Goal: Task Accomplishment & Management: Use online tool/utility

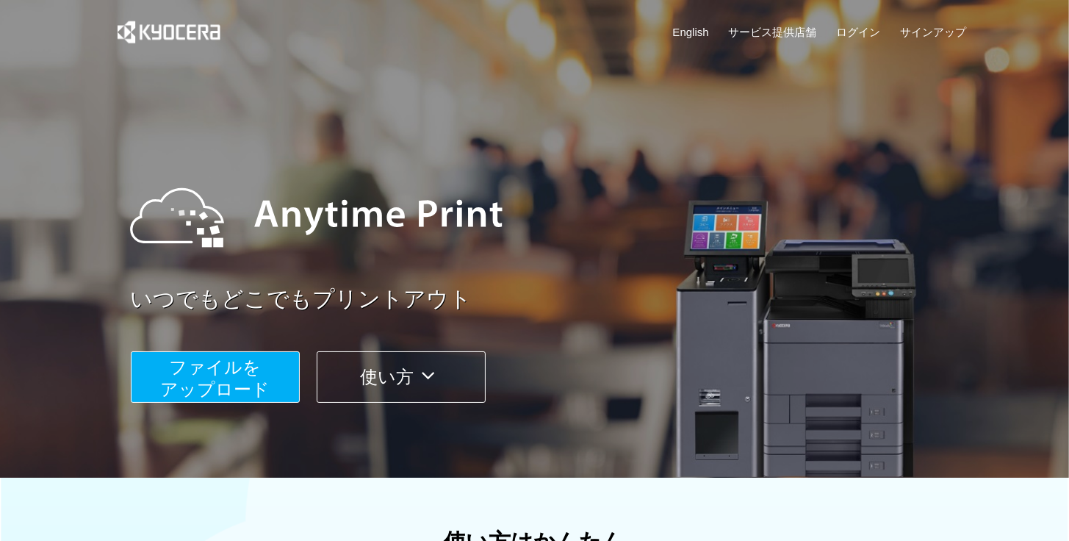
click at [262, 362] on button "ファイルを ​​アップロード" at bounding box center [215, 376] width 169 height 51
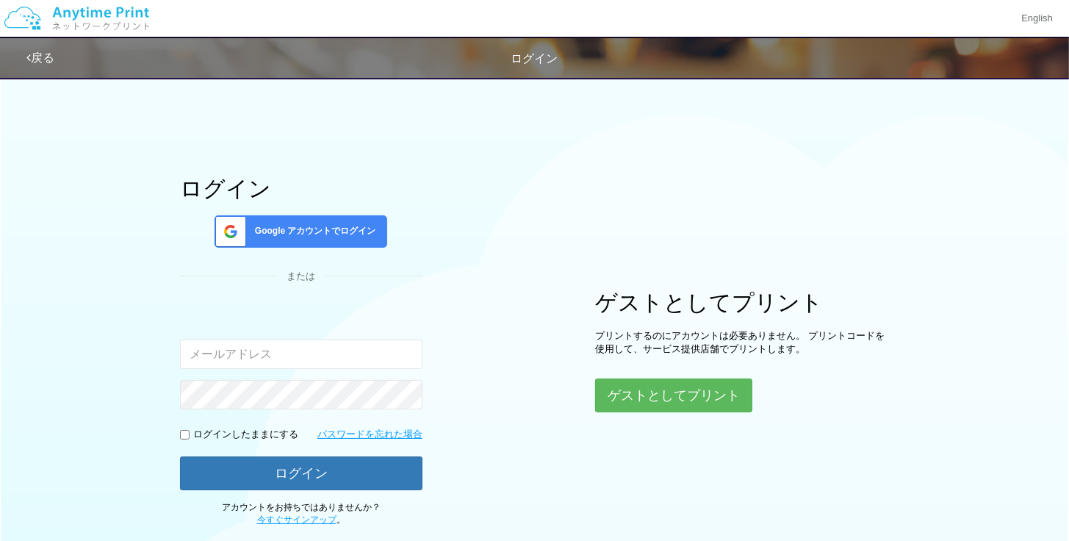
click at [262, 362] on input "email" at bounding box center [301, 353] width 242 height 29
click at [658, 383] on button "ゲストとしてプリント" at bounding box center [673, 395] width 156 height 32
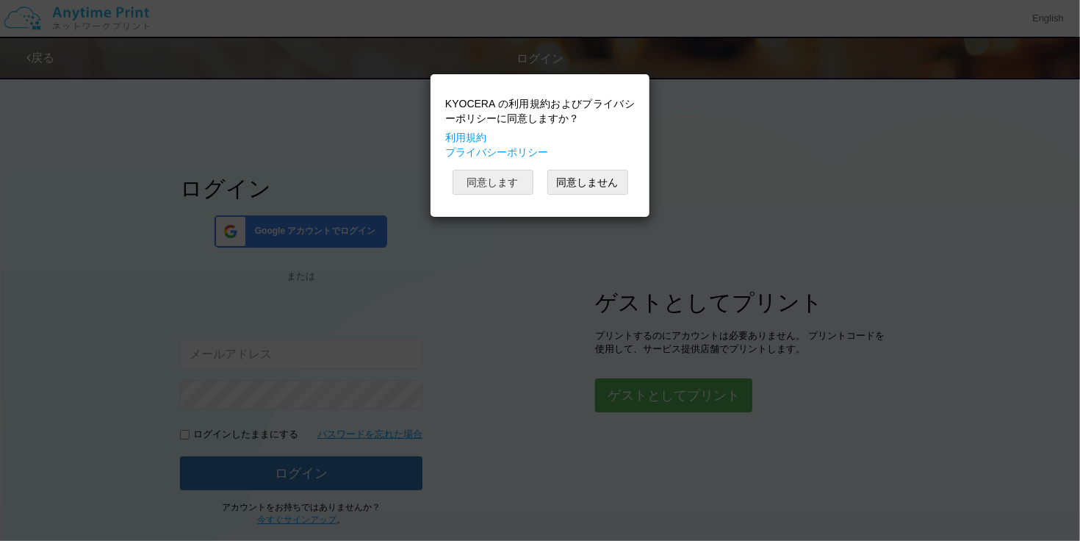
click at [506, 189] on button "同意します" at bounding box center [492, 182] width 81 height 25
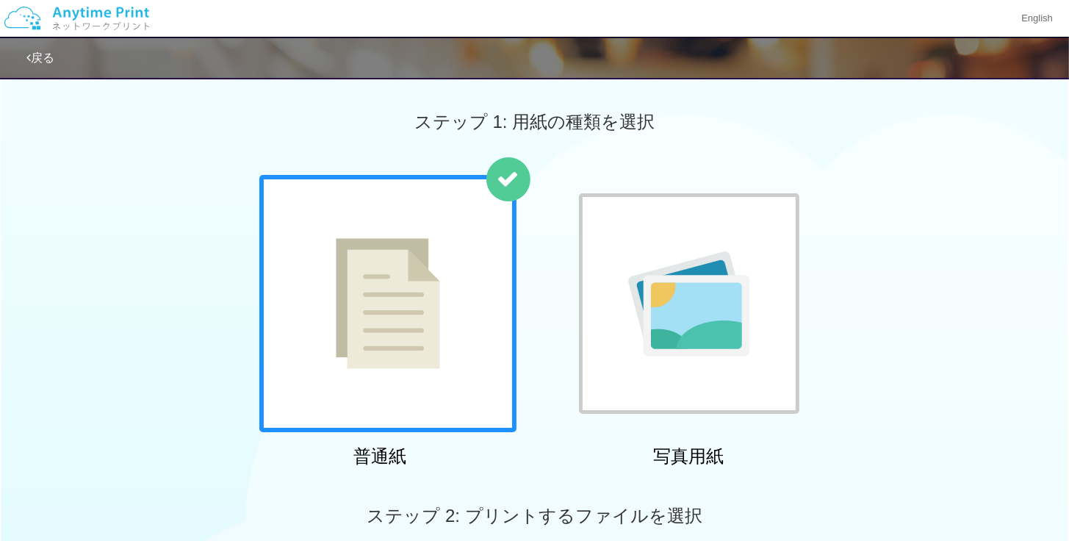
click at [178, 317] on div "普通紙 写真用紙" at bounding box center [534, 324] width 1069 height 298
click at [449, 352] on div at bounding box center [387, 303] width 257 height 257
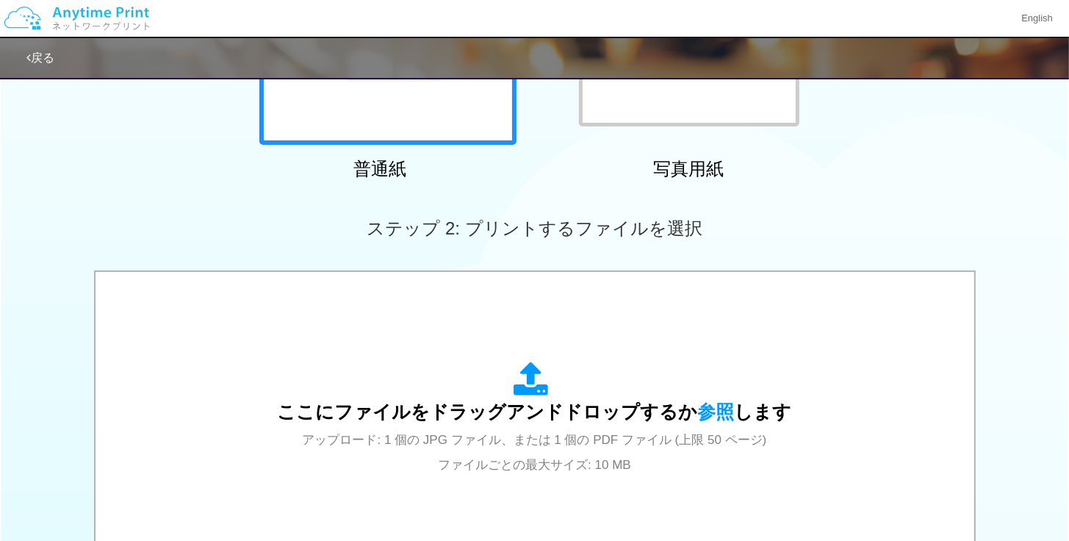
scroll to position [367, 0]
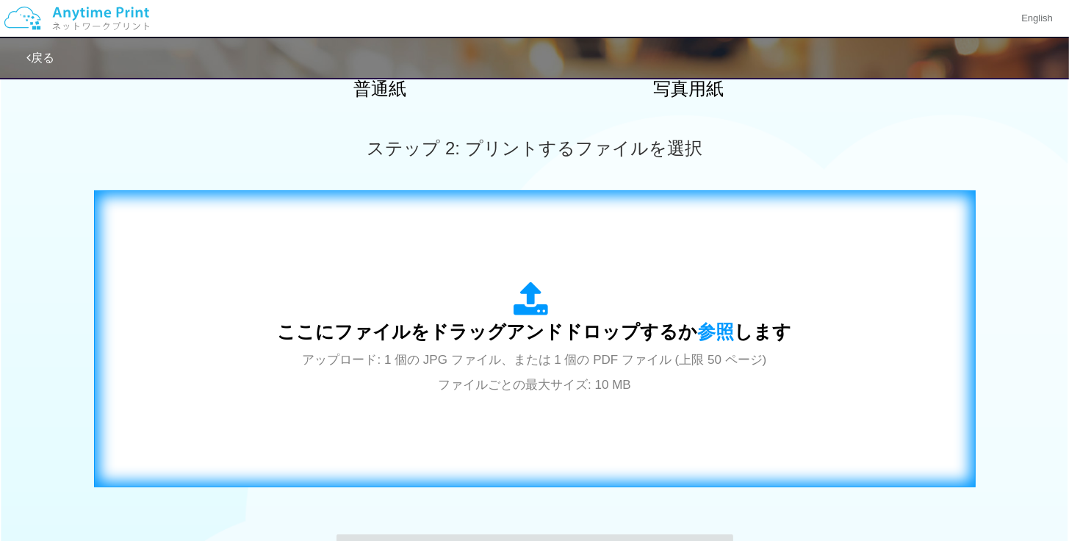
click at [561, 328] on span "ここにファイルをドラッグアンドドロップするか 参照 します" at bounding box center [535, 331] width 514 height 21
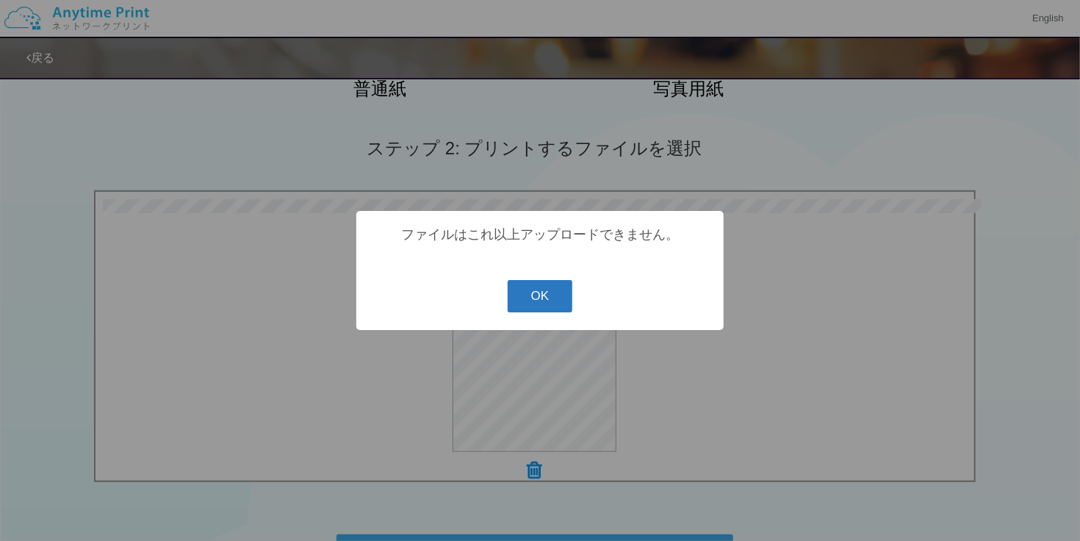
click at [560, 300] on button "OK" at bounding box center [539, 296] width 65 height 32
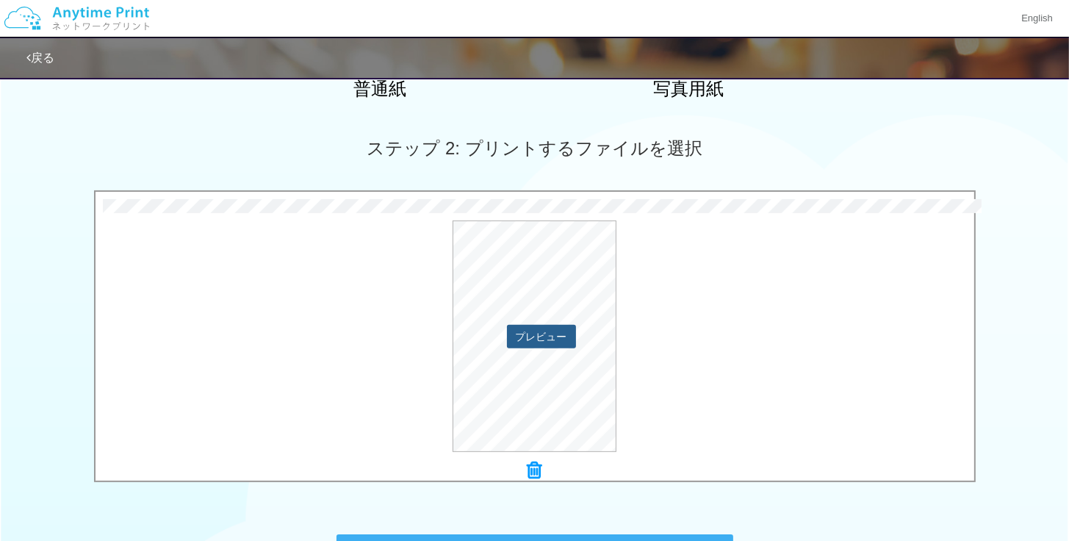
click at [556, 340] on button "プレビュー" at bounding box center [541, 337] width 69 height 24
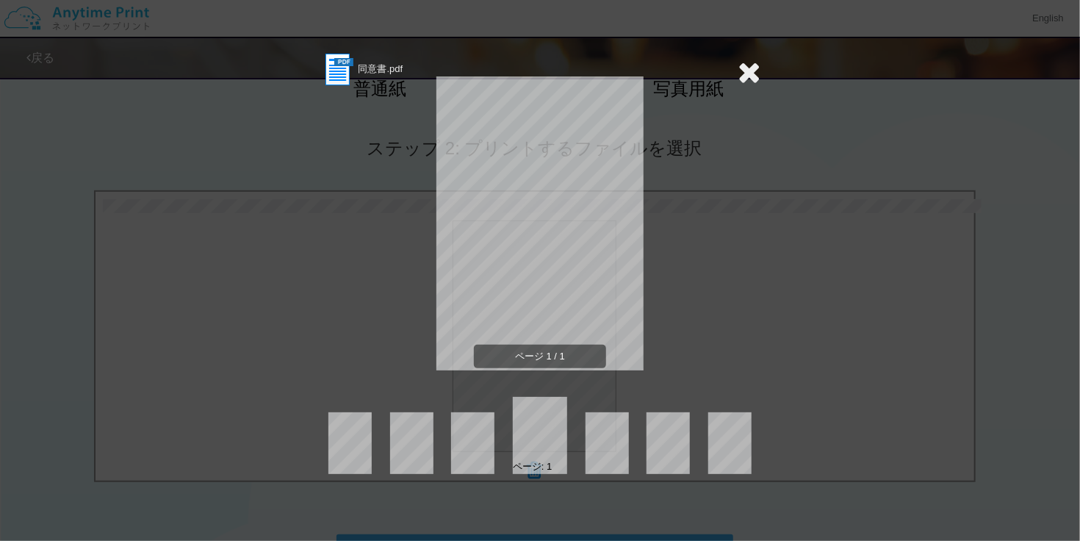
click at [749, 65] on icon at bounding box center [748, 71] width 23 height 29
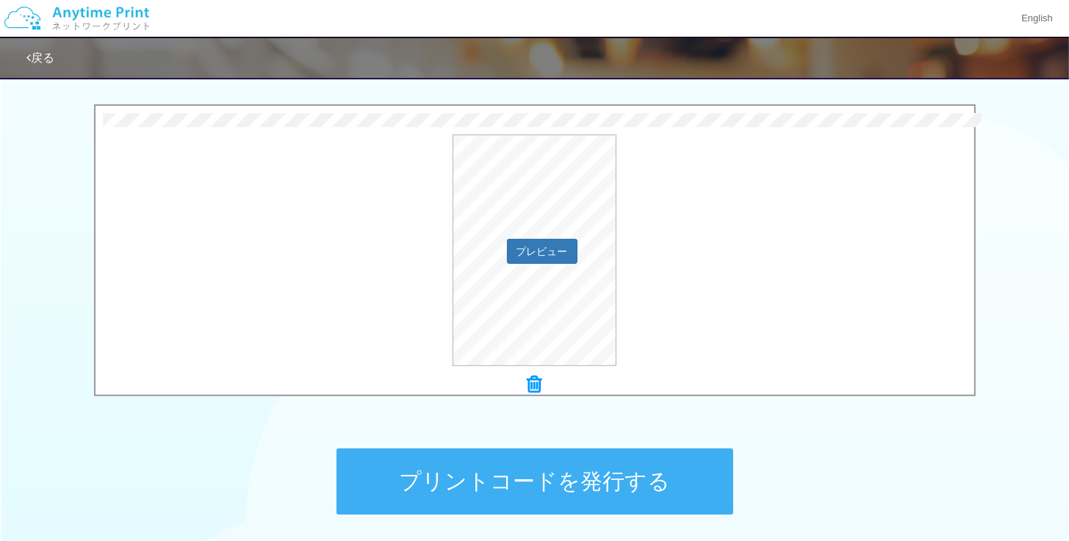
scroll to position [576, 0]
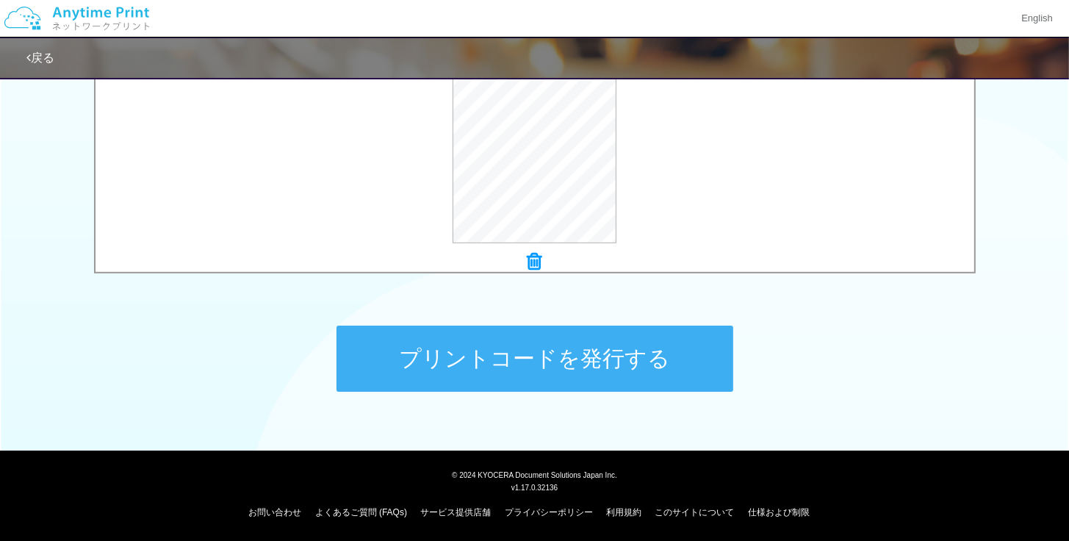
click at [646, 364] on button "プリントコードを発行する" at bounding box center [534, 358] width 397 height 66
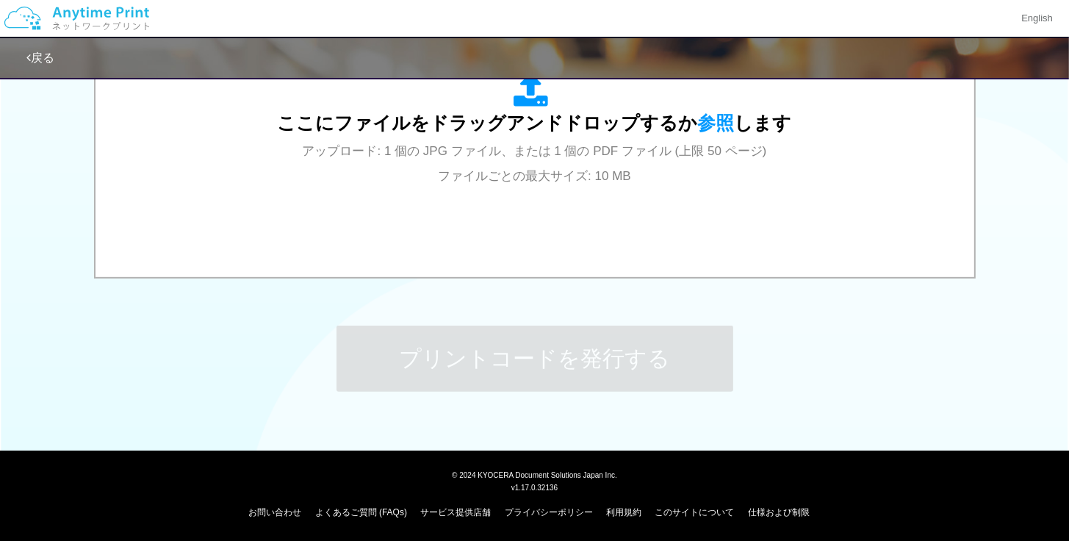
scroll to position [0, 0]
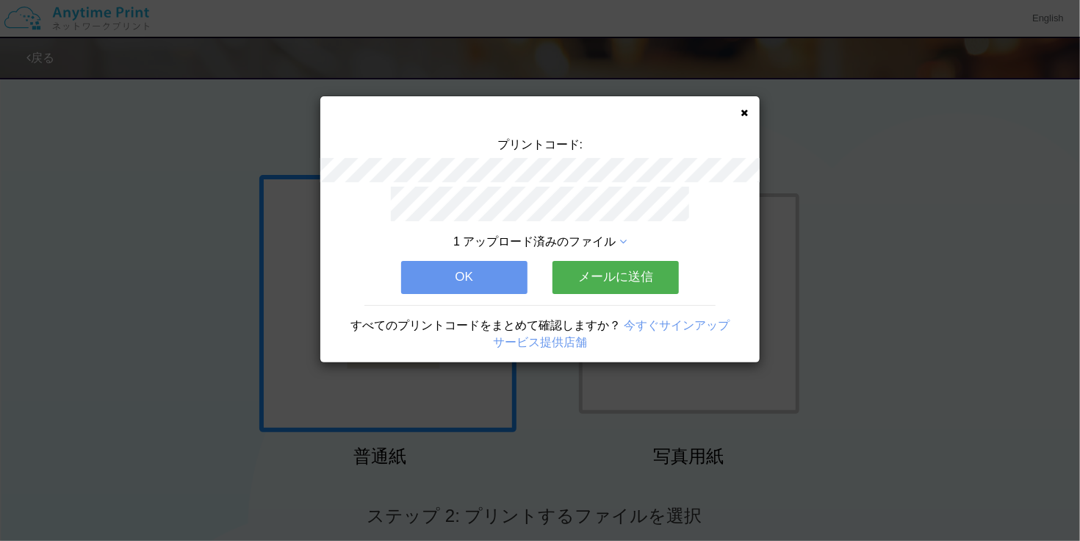
click at [640, 274] on button "メールに送信" at bounding box center [615, 277] width 126 height 32
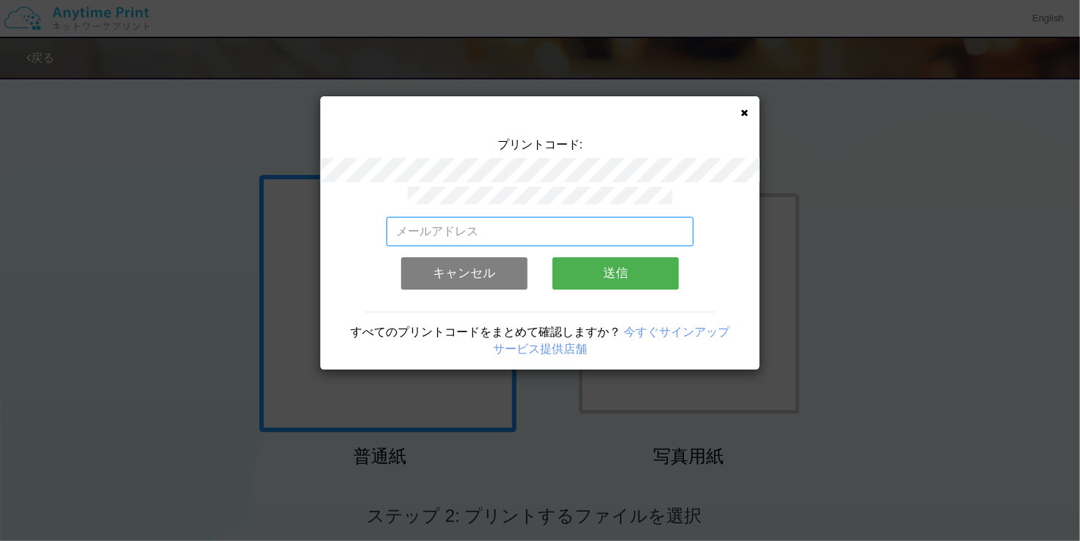
click at [614, 223] on input "email" at bounding box center [540, 231] width 308 height 29
type input "[EMAIL_ADDRESS][DOMAIN_NAME]"
click at [632, 277] on button "送信" at bounding box center [615, 273] width 126 height 32
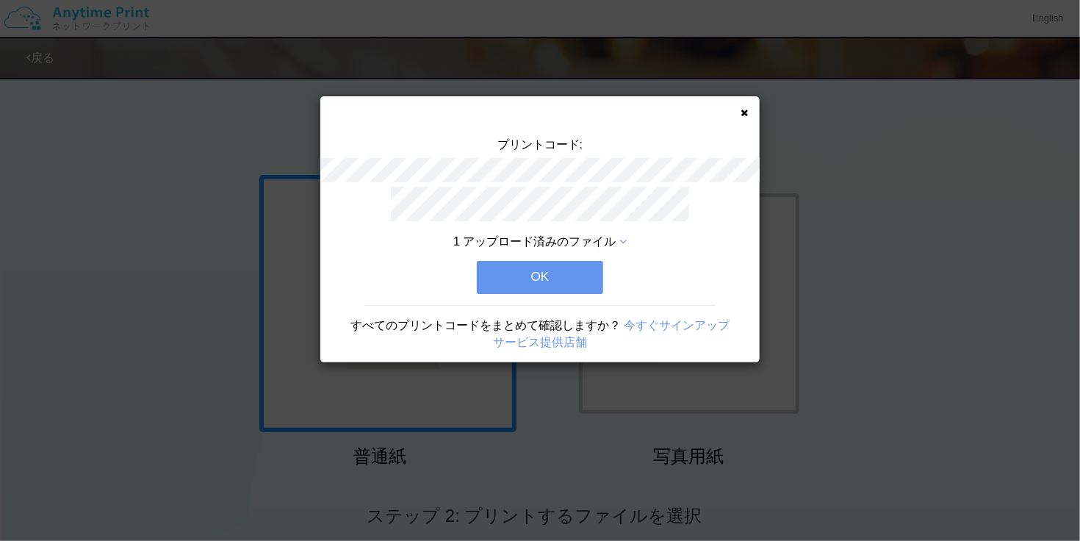
click at [554, 277] on button "OK" at bounding box center [540, 277] width 126 height 32
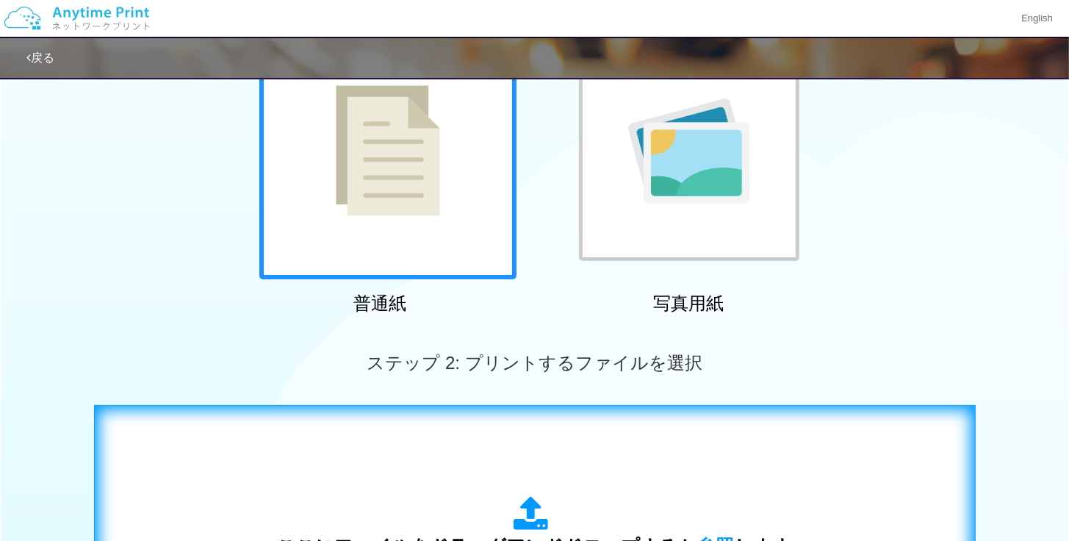
scroll to position [294, 0]
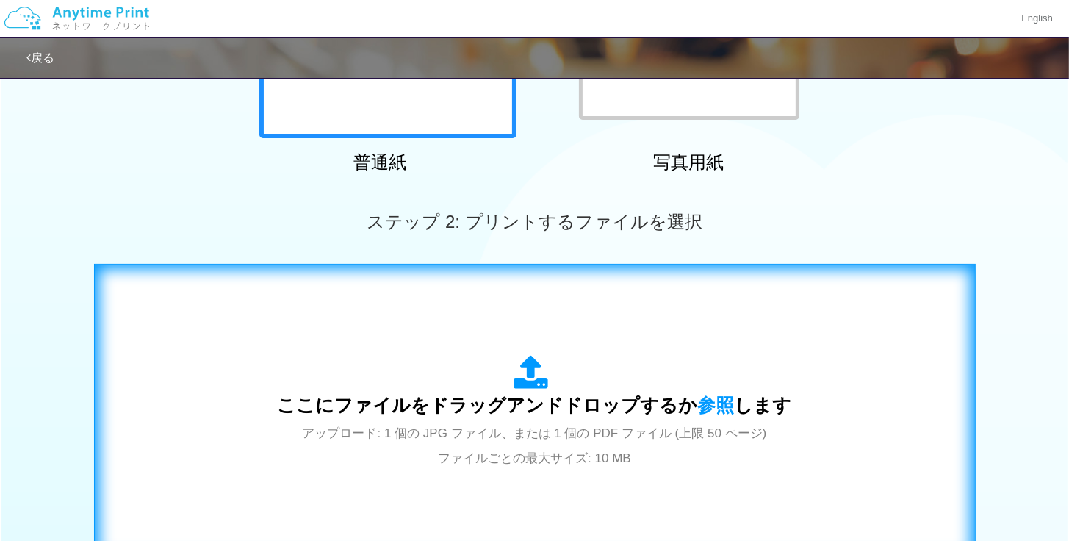
click at [553, 405] on span "ここにファイルをドラッグアンドドロップするか 参照 します" at bounding box center [535, 404] width 514 height 21
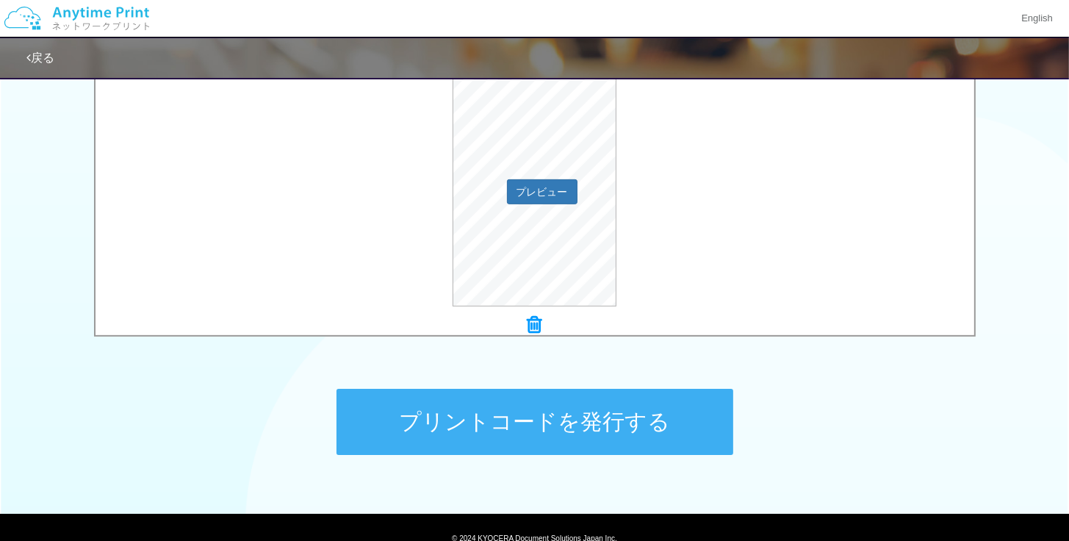
scroll to position [514, 0]
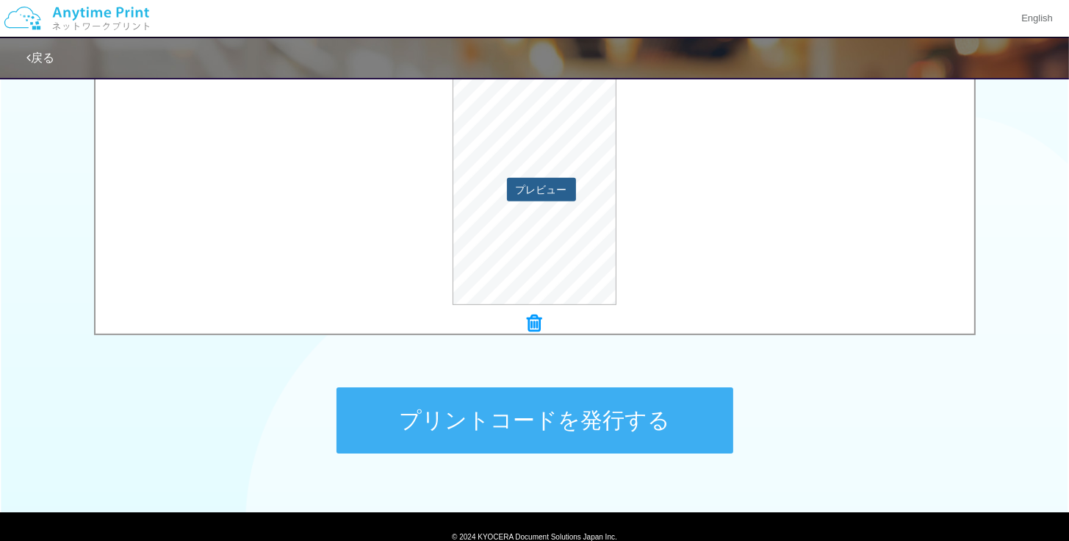
click at [549, 187] on button "プレビュー" at bounding box center [541, 190] width 69 height 24
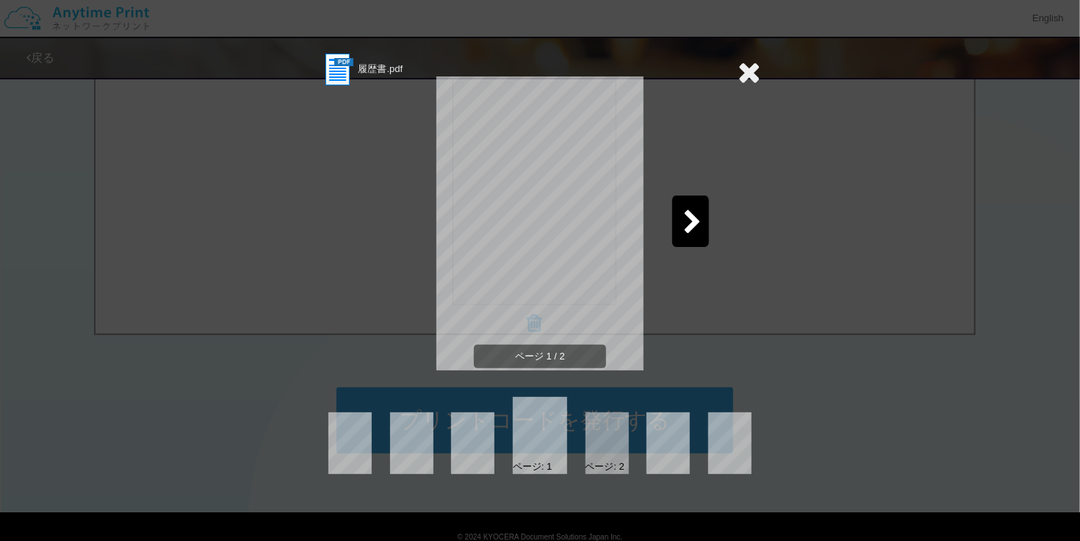
click at [689, 212] on icon at bounding box center [692, 223] width 18 height 26
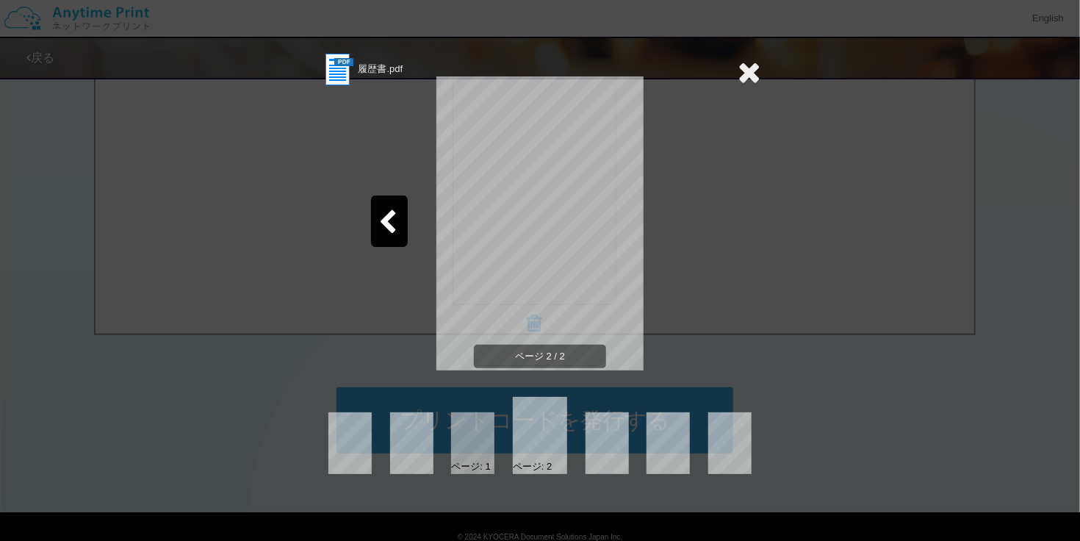
click at [747, 73] on icon at bounding box center [748, 71] width 23 height 29
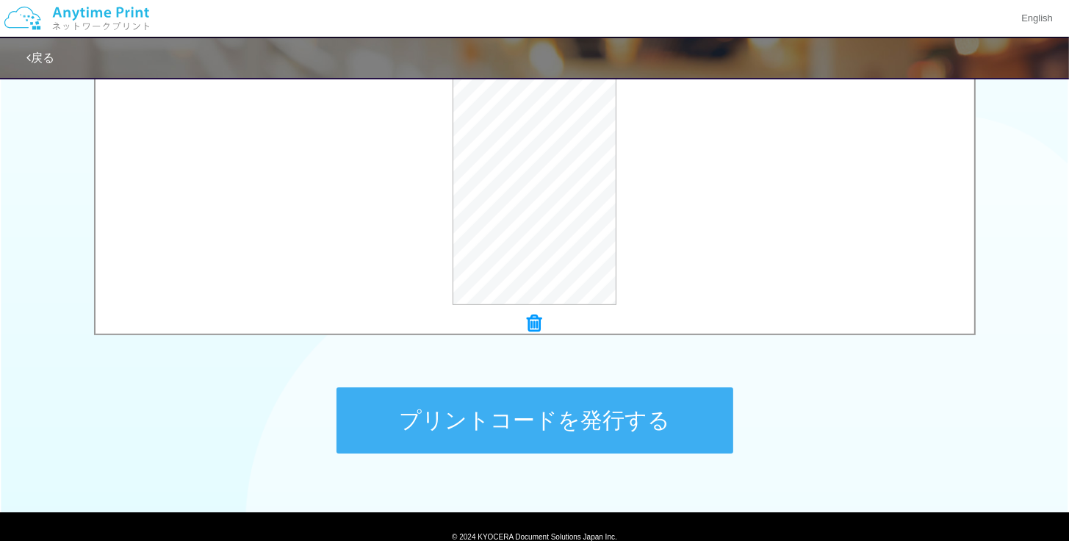
click at [631, 407] on button "プリントコードを発行する" at bounding box center [534, 420] width 397 height 66
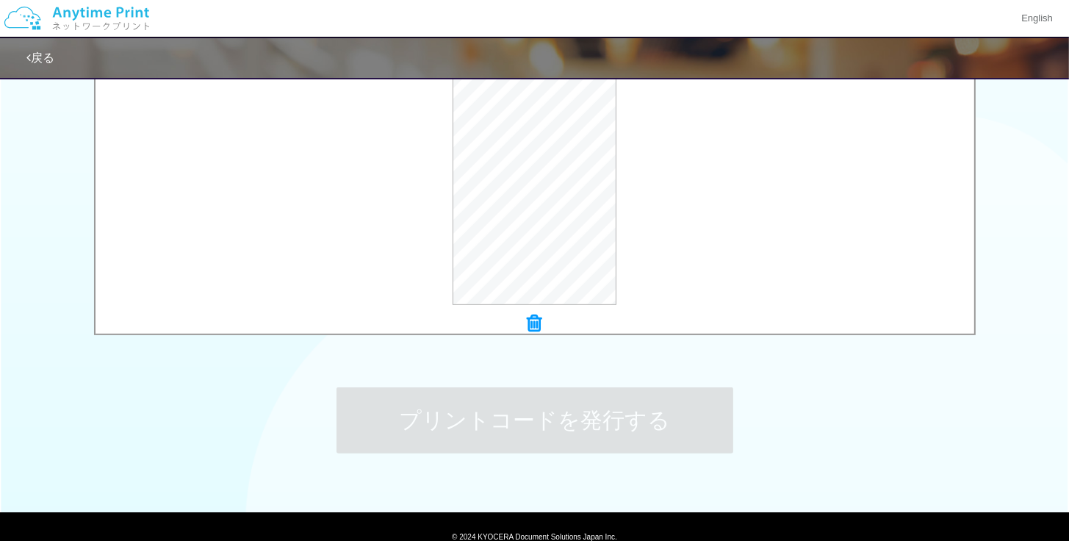
scroll to position [0, 0]
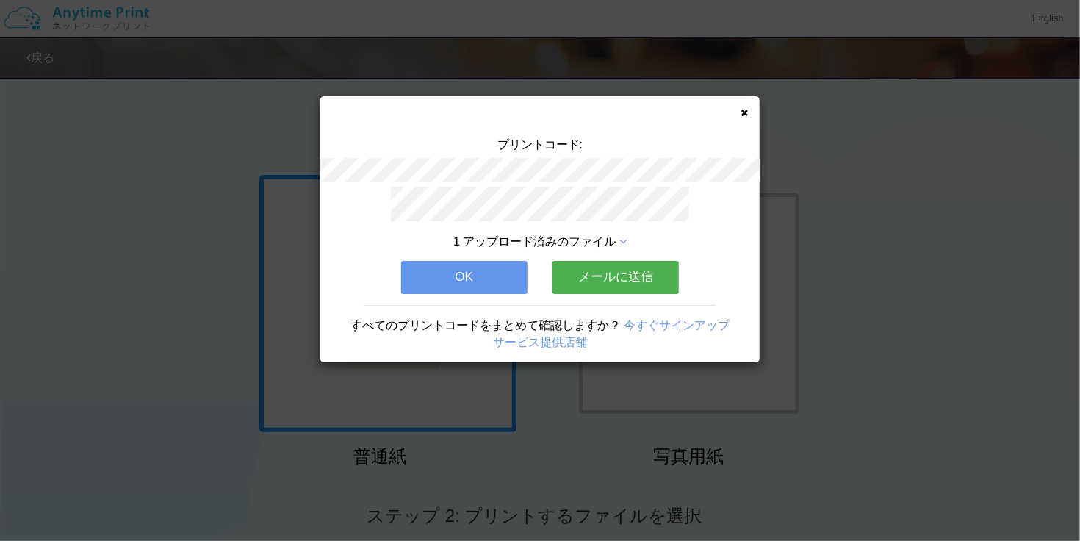
click at [620, 267] on button "メールに送信" at bounding box center [615, 277] width 126 height 32
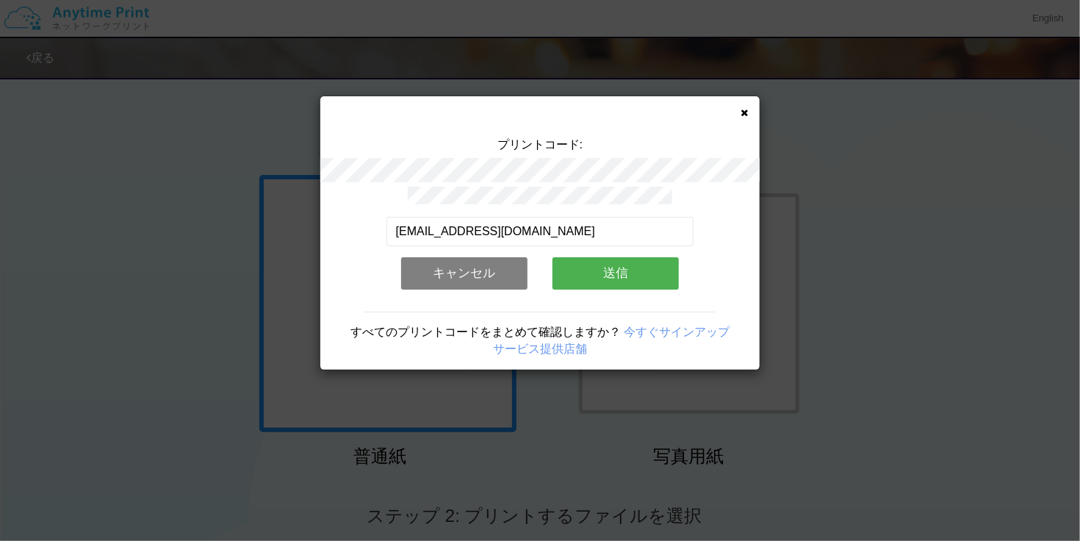
click at [620, 267] on button "送信" at bounding box center [615, 273] width 126 height 32
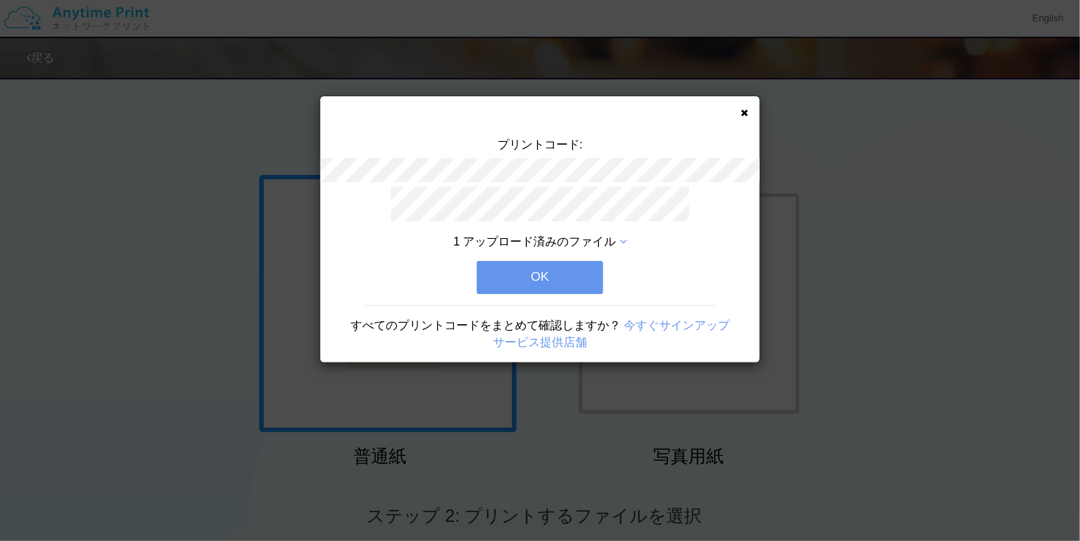
click at [564, 275] on button "OK" at bounding box center [540, 277] width 126 height 32
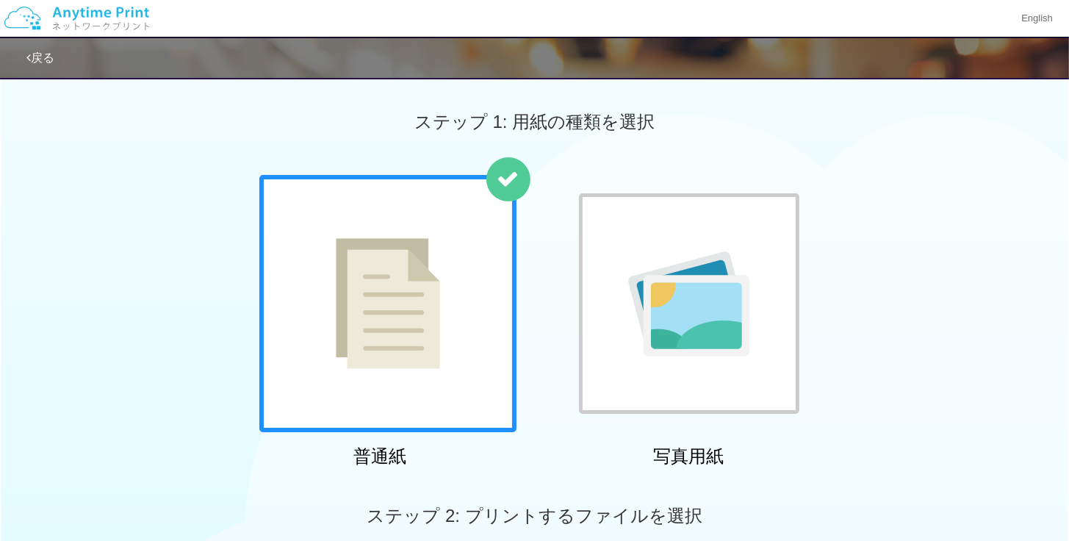
click at [473, 316] on div at bounding box center [387, 303] width 257 height 257
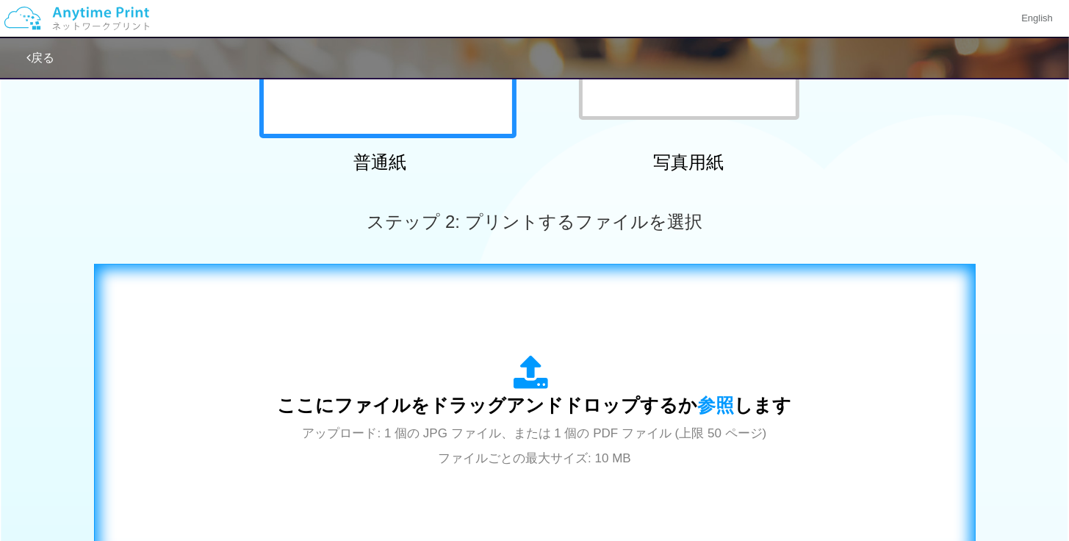
click at [561, 398] on span "ここにファイルをドラッグアンドドロップするか 参照 します" at bounding box center [535, 404] width 514 height 21
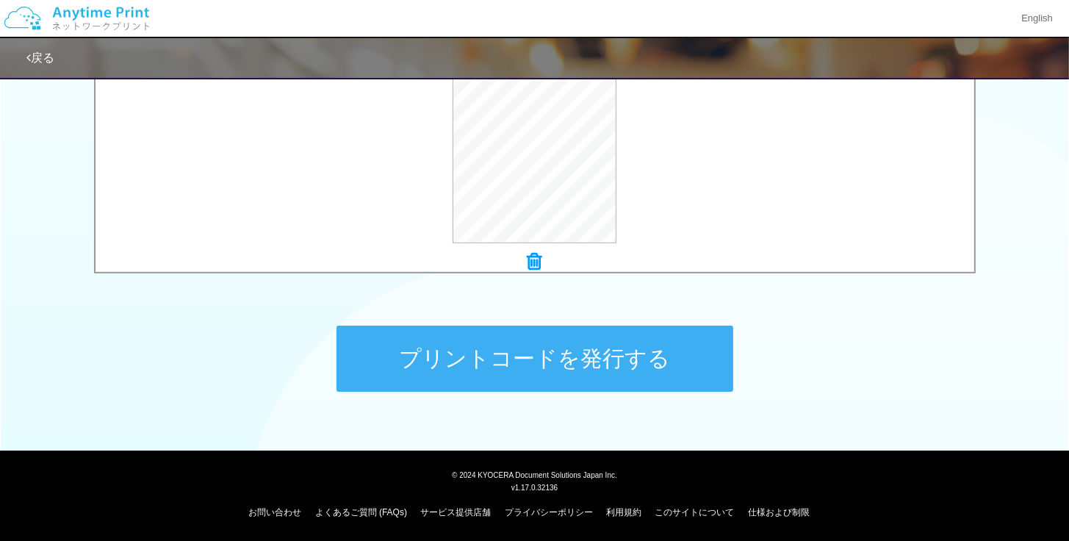
scroll to position [429, 0]
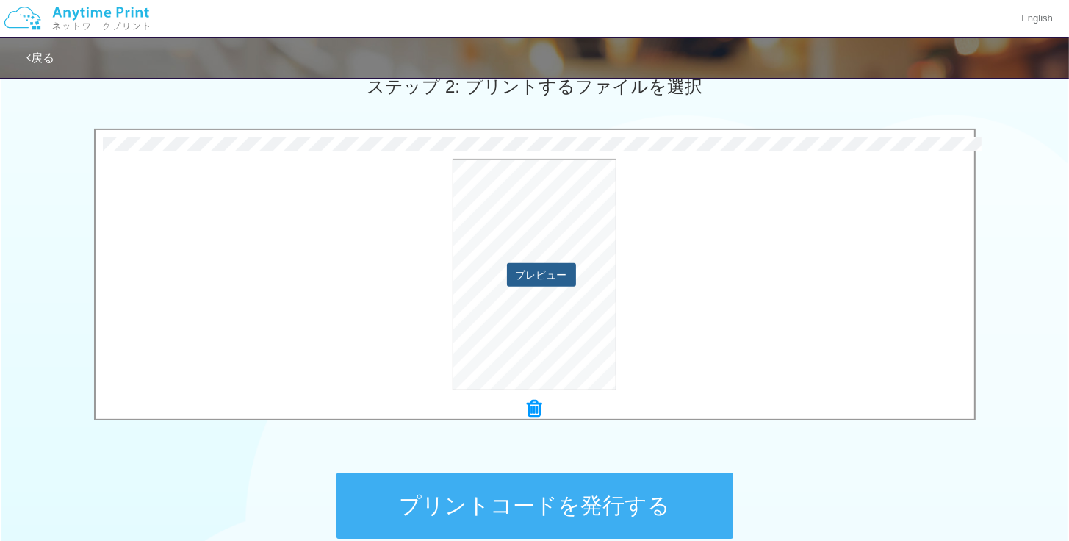
click at [561, 275] on button "プレビュー" at bounding box center [541, 275] width 69 height 24
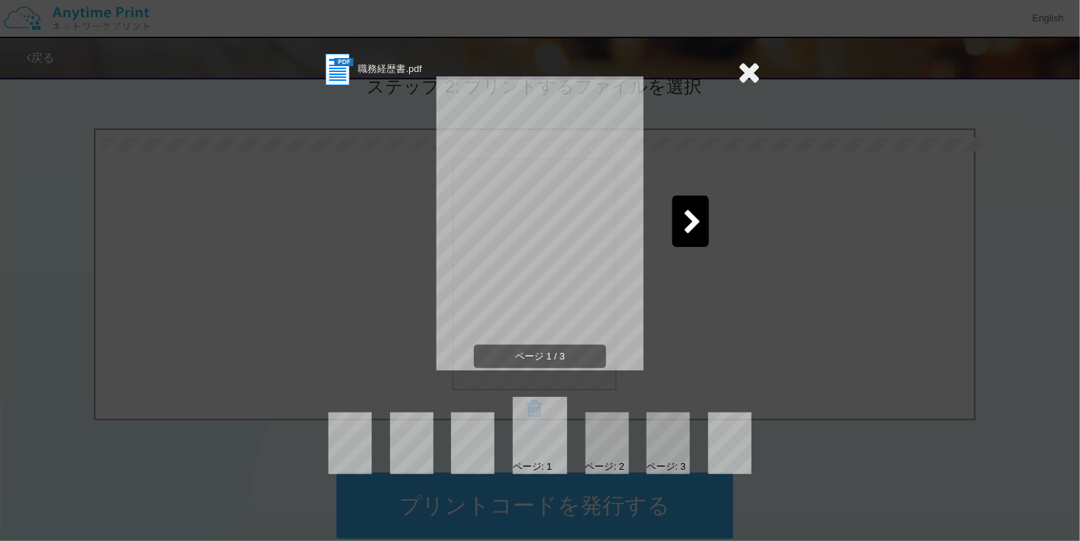
click at [684, 220] on icon at bounding box center [692, 223] width 18 height 26
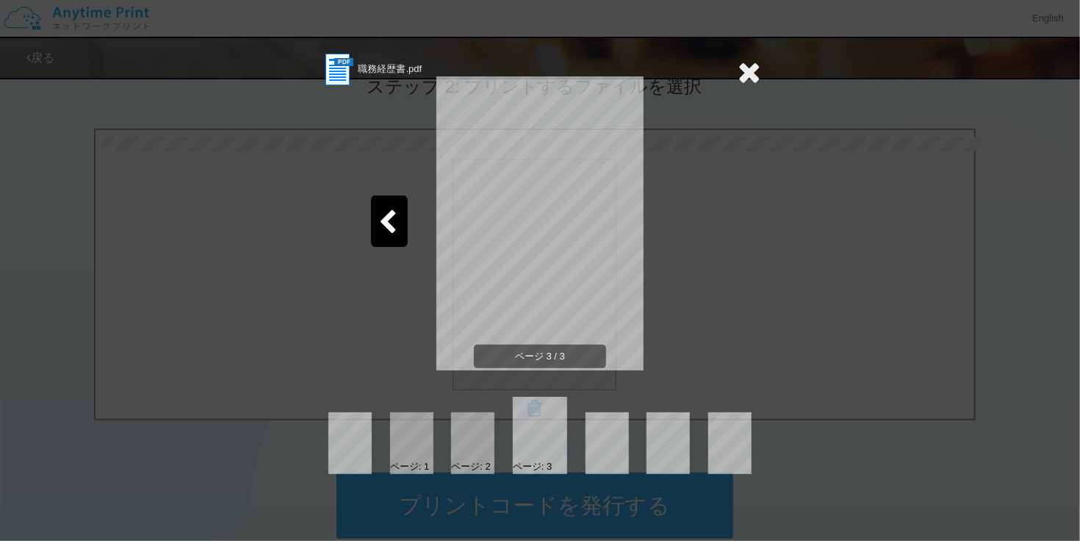
click at [388, 228] on icon at bounding box center [387, 223] width 18 height 26
click at [699, 358] on div "ページ 2 / 3" at bounding box center [539, 235] width 441 height 294
click at [755, 77] on icon at bounding box center [748, 71] width 23 height 29
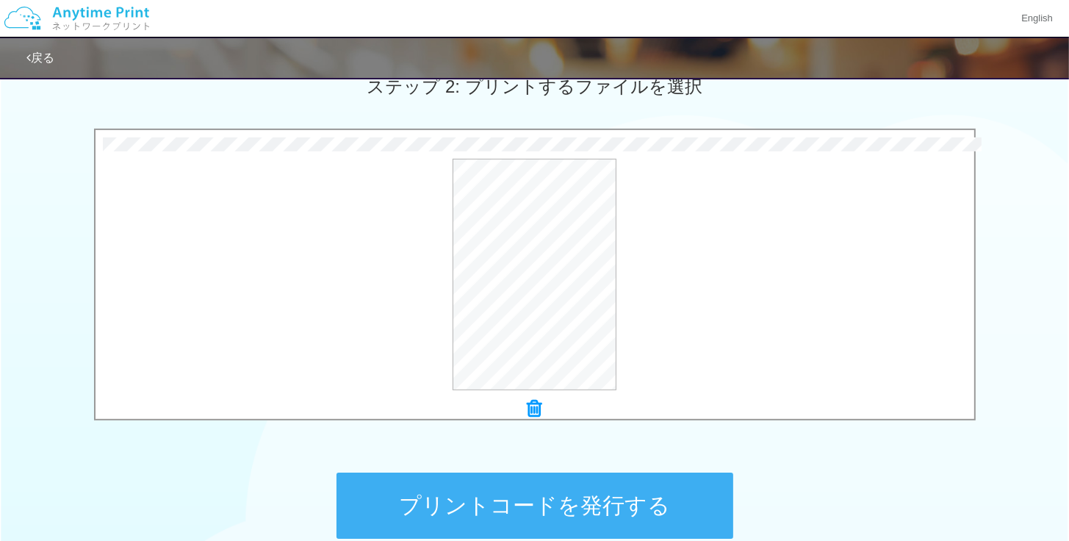
click at [626, 505] on button "プリントコードを発行する" at bounding box center [534, 505] width 397 height 66
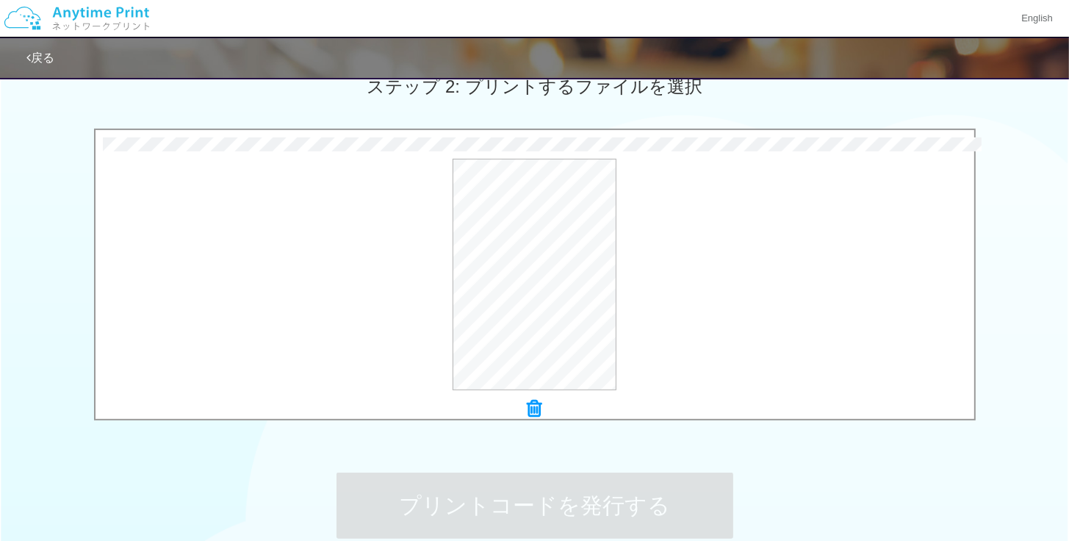
scroll to position [0, 0]
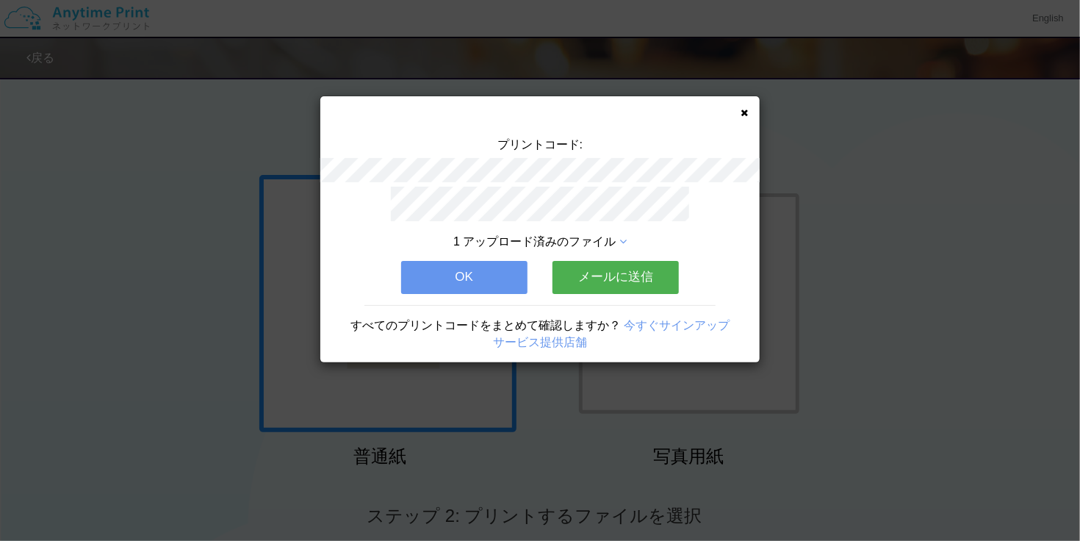
click at [623, 272] on button "メールに送信" at bounding box center [615, 277] width 126 height 32
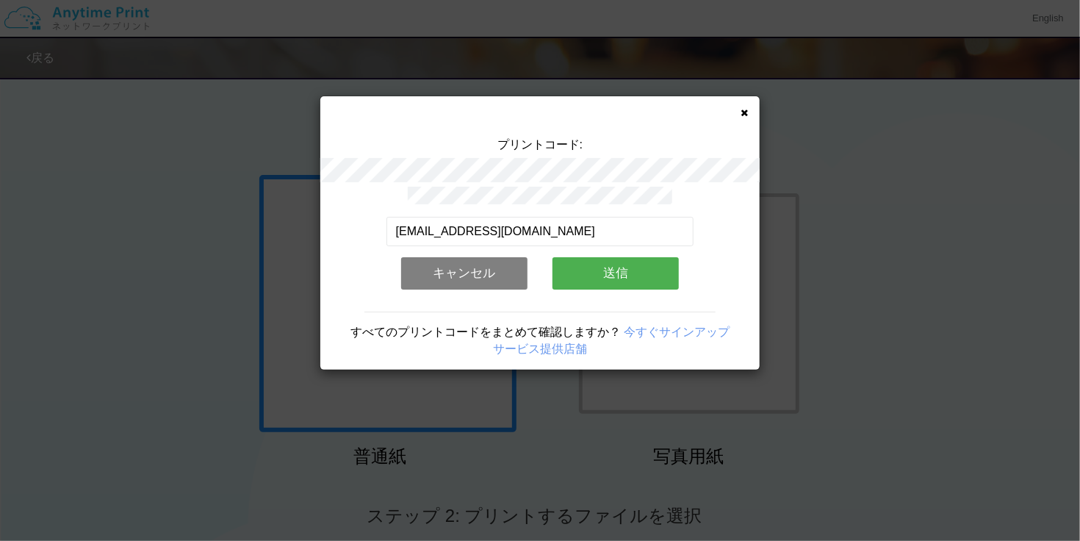
click at [623, 272] on button "送信" at bounding box center [615, 273] width 126 height 32
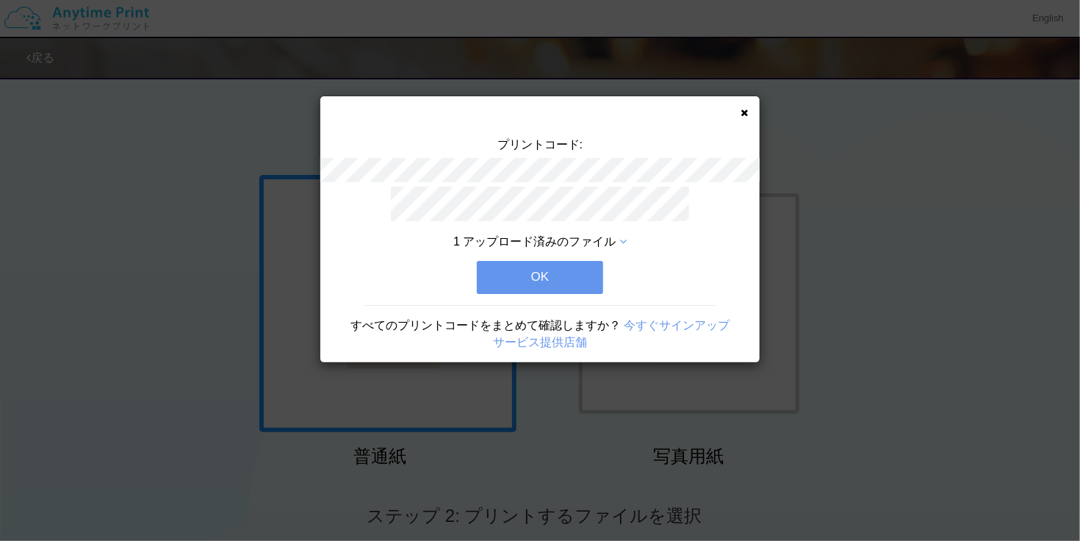
click at [565, 271] on button "OK" at bounding box center [540, 277] width 126 height 32
